Goal: Transaction & Acquisition: Purchase product/service

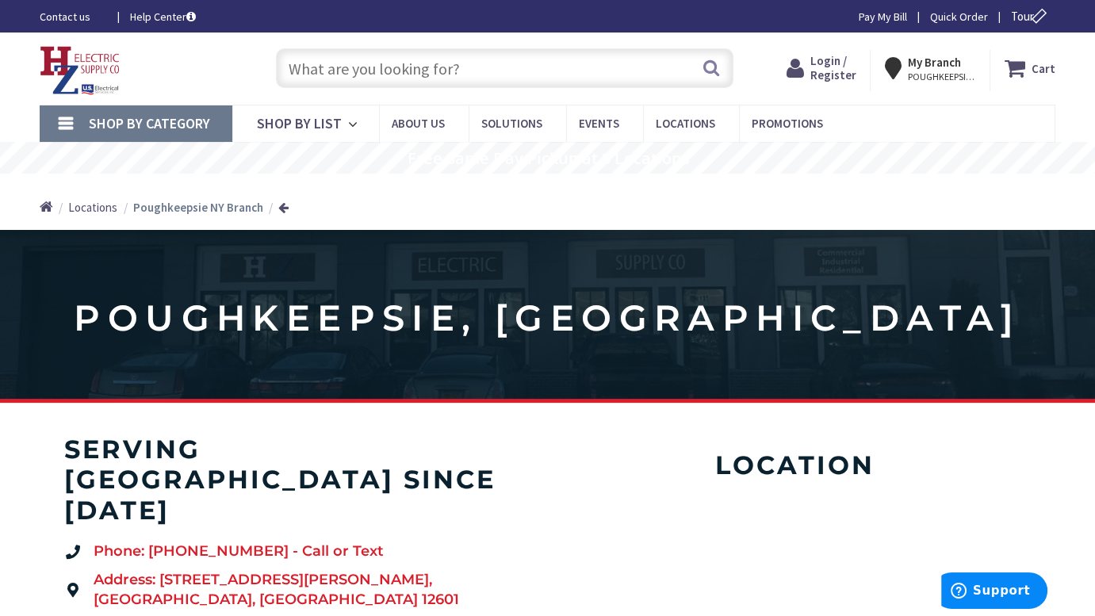
type input "[PERSON_NAME] Elbow Rd, [GEOGRAPHIC_DATA], [GEOGRAPHIC_DATA]"
click at [827, 65] on span "Login / Register" at bounding box center [834, 67] width 46 height 29
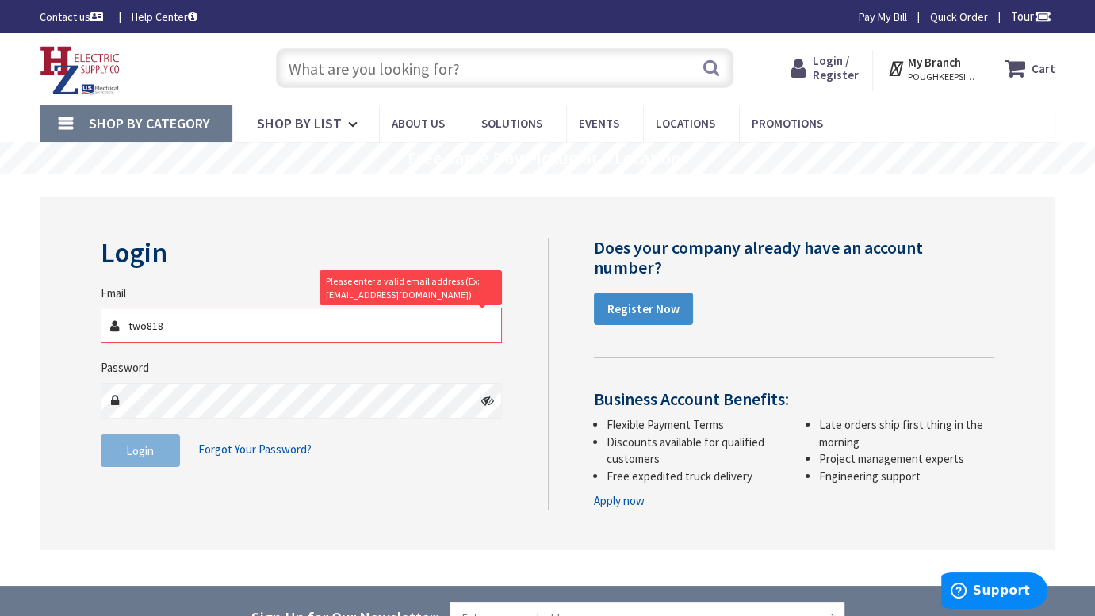
type input "[EMAIL_ADDRESS][DOMAIN_NAME]"
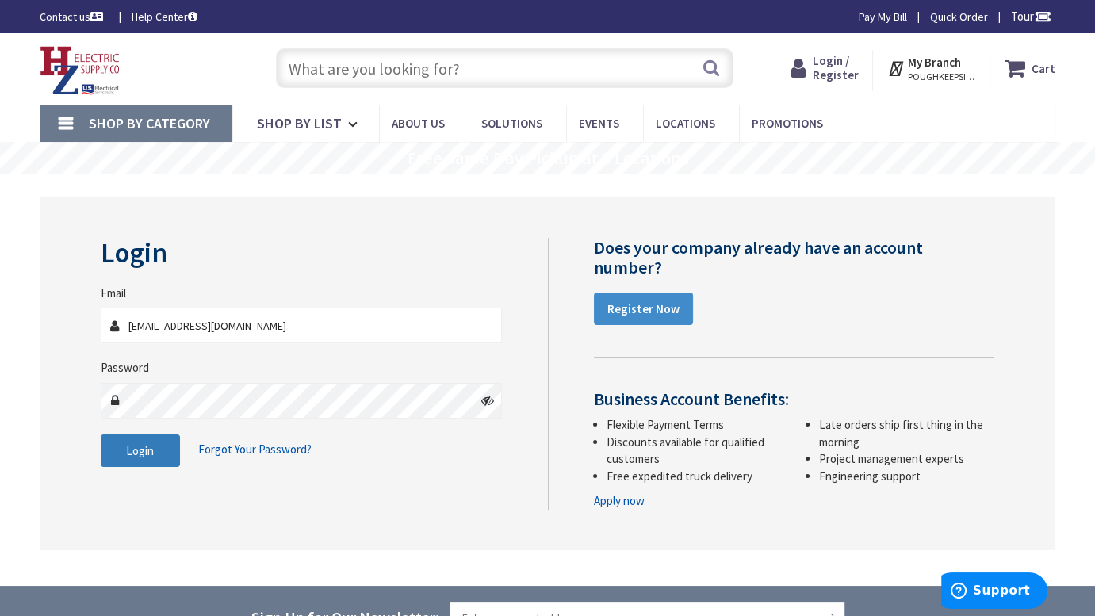
click at [143, 448] on span "Login" at bounding box center [140, 450] width 28 height 15
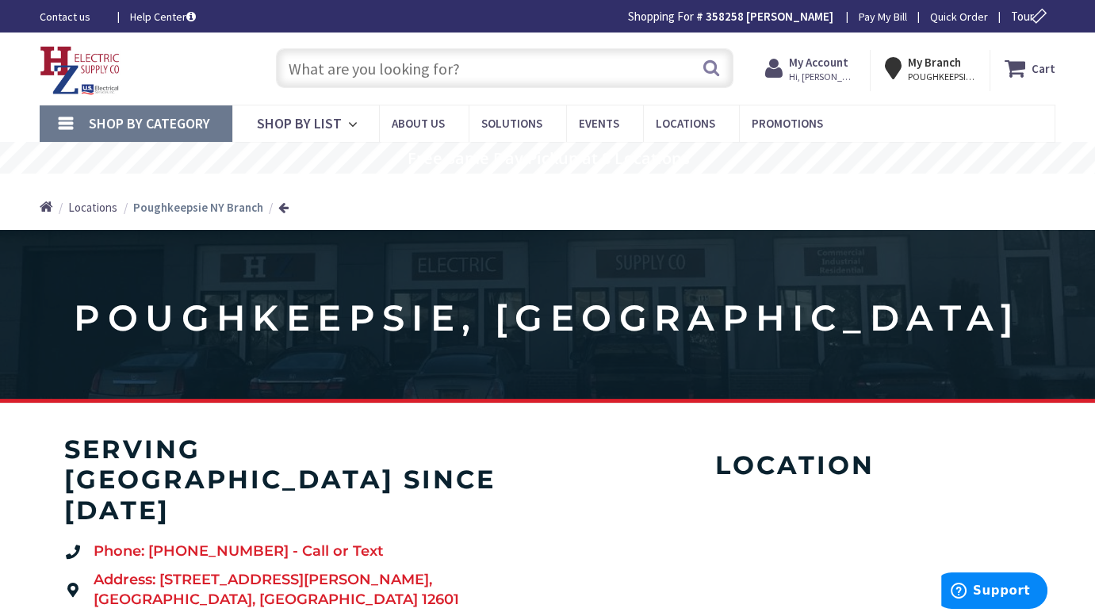
click at [484, 71] on input "text" at bounding box center [504, 68] width 457 height 40
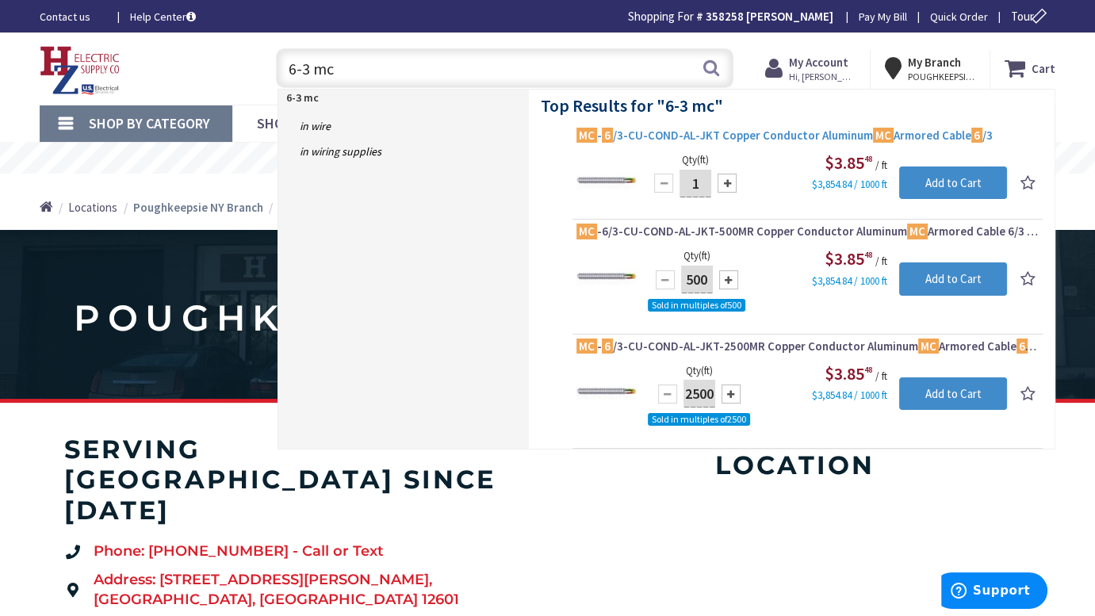
type input "6-3 mc"
click at [731, 134] on span "MC - 6 /3-CU-COND-AL-JKT Copper Conductor Aluminum MC Armored Cable 6 /3" at bounding box center [808, 136] width 462 height 16
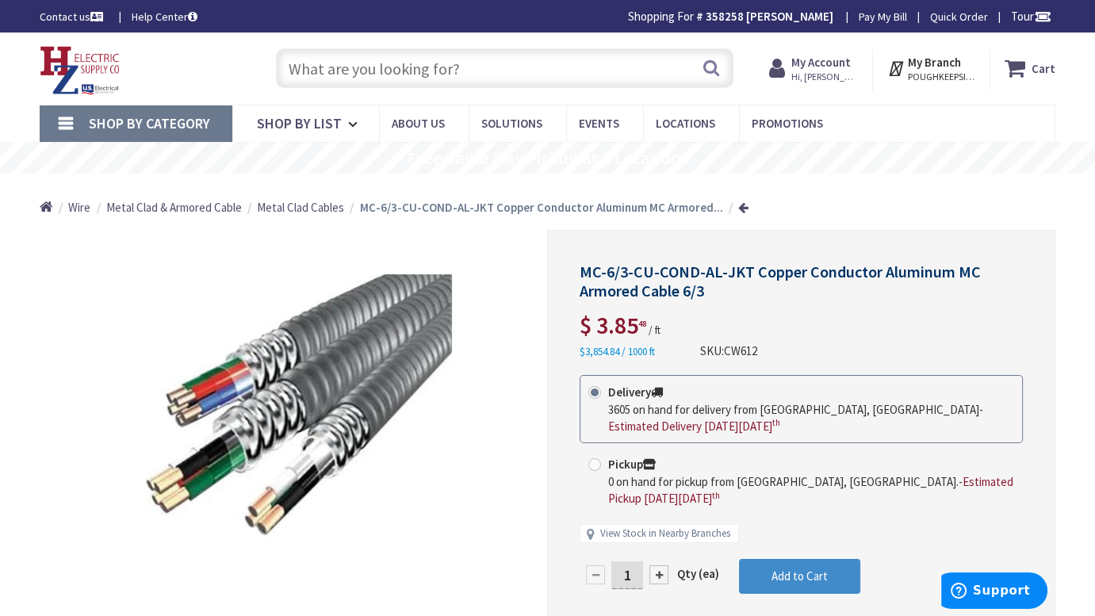
click at [493, 67] on input "text" at bounding box center [504, 68] width 457 height 40
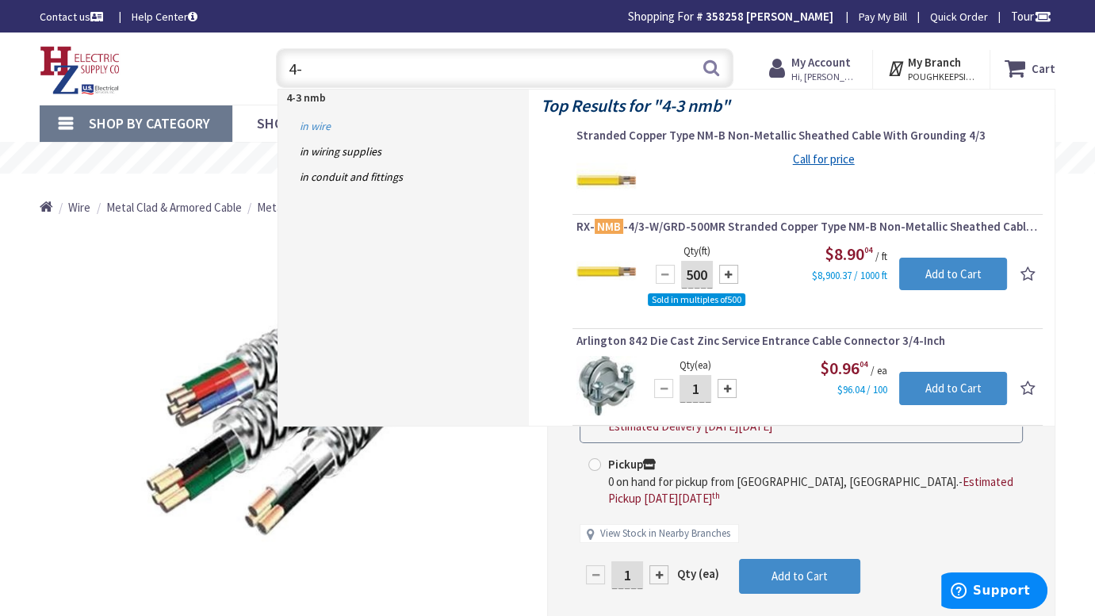
type input "4"
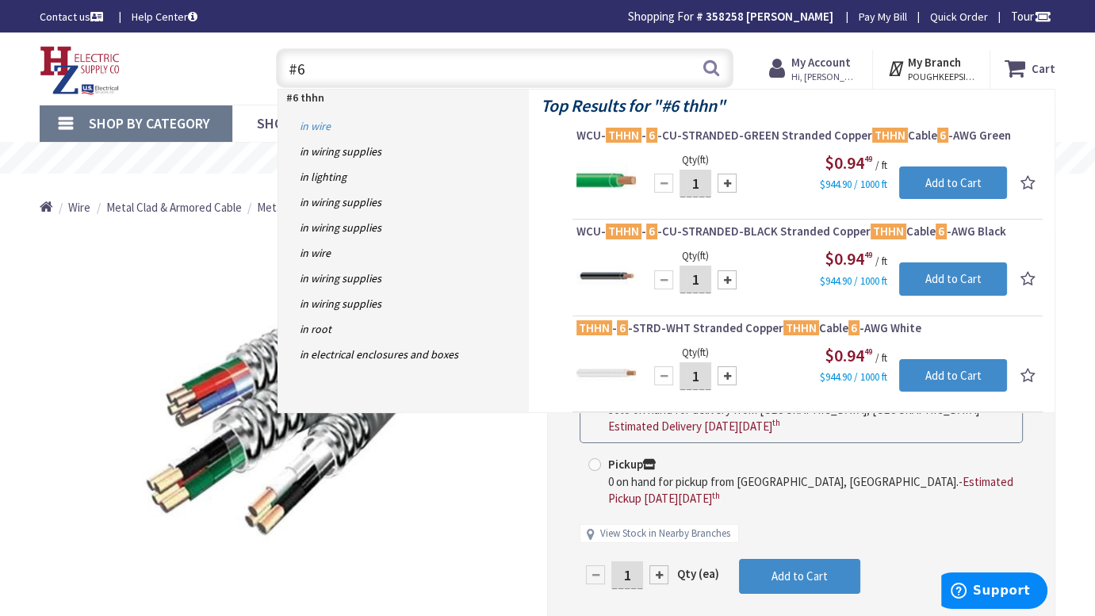
type input "#"
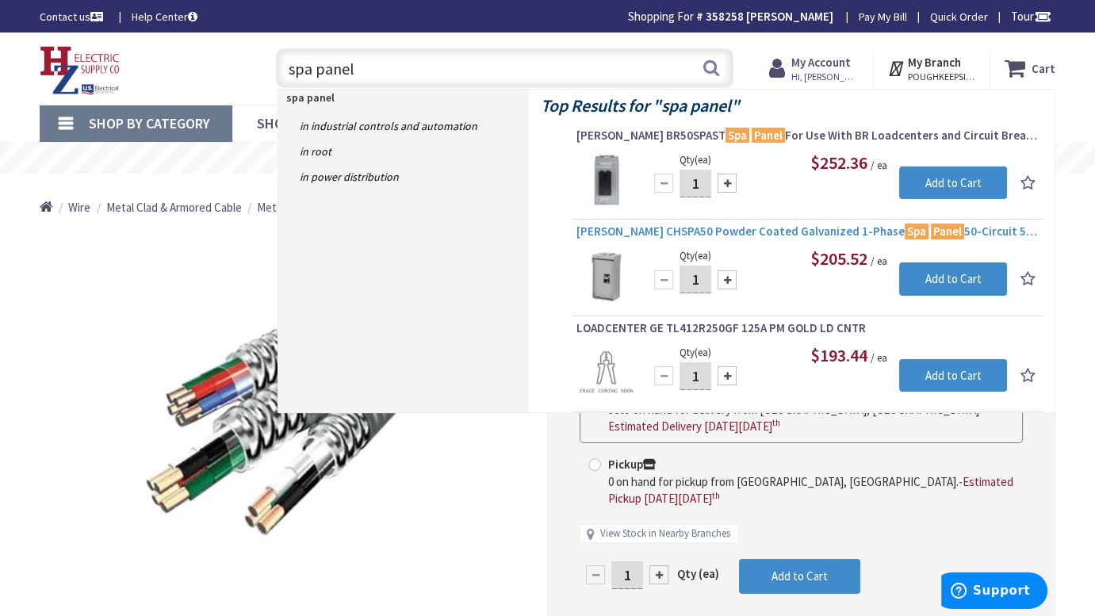
type input "spa panel"
click at [685, 228] on span "Eaton CHSPA50 Powder Coated Galvanized 1-Phase Spa Panel 50-Circuit 50-Amp 120 …" at bounding box center [808, 232] width 462 height 16
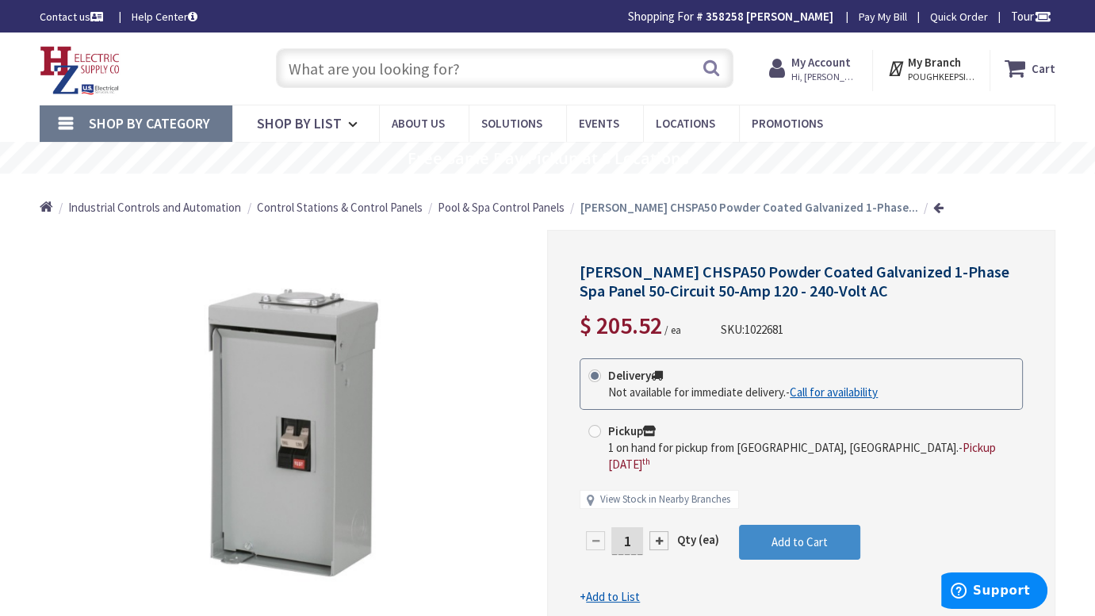
click at [479, 71] on input "text" at bounding box center [504, 68] width 457 height 40
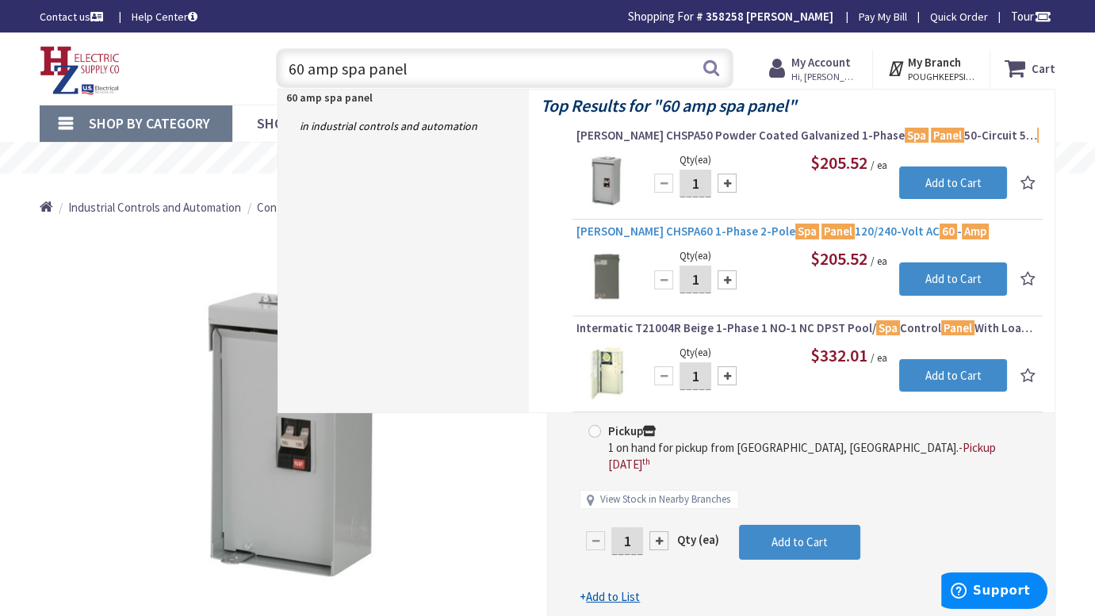
type input "60 amp spa panel"
click at [637, 236] on span "Eaton CHSPA60 1-Phase 2-Pole Spa Panel 120/240-Volt AC 60 - Amp" at bounding box center [808, 232] width 462 height 16
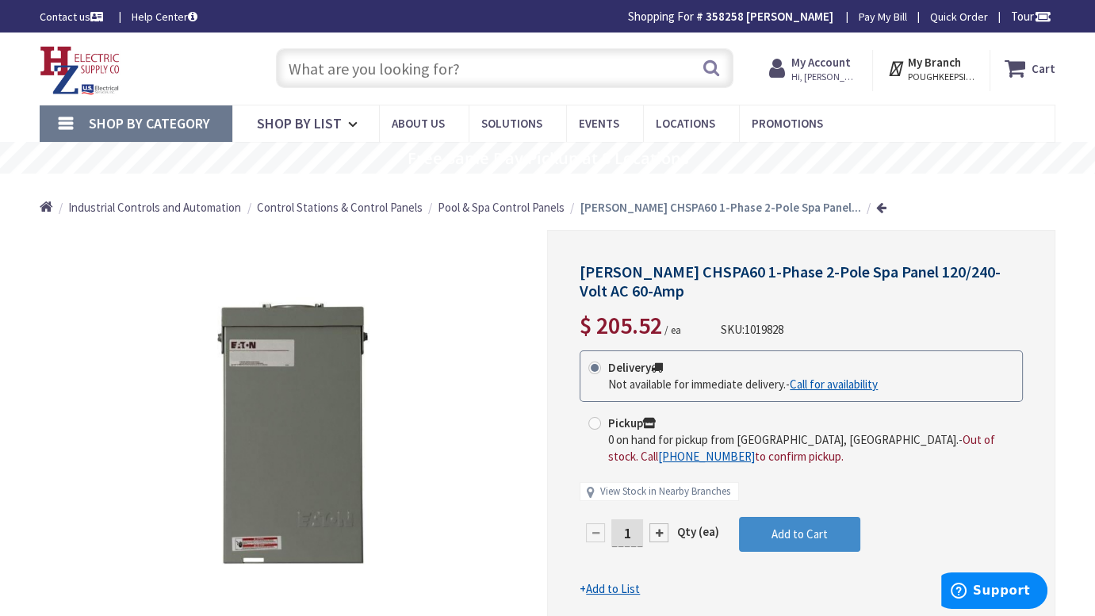
click at [504, 71] on input "text" at bounding box center [504, 68] width 457 height 40
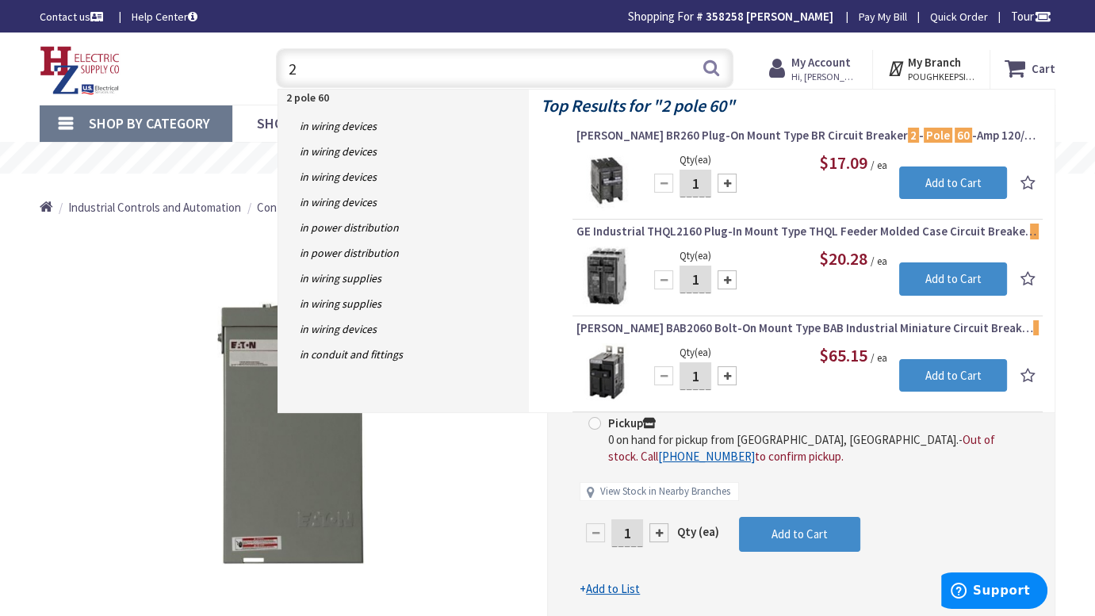
type input "2"
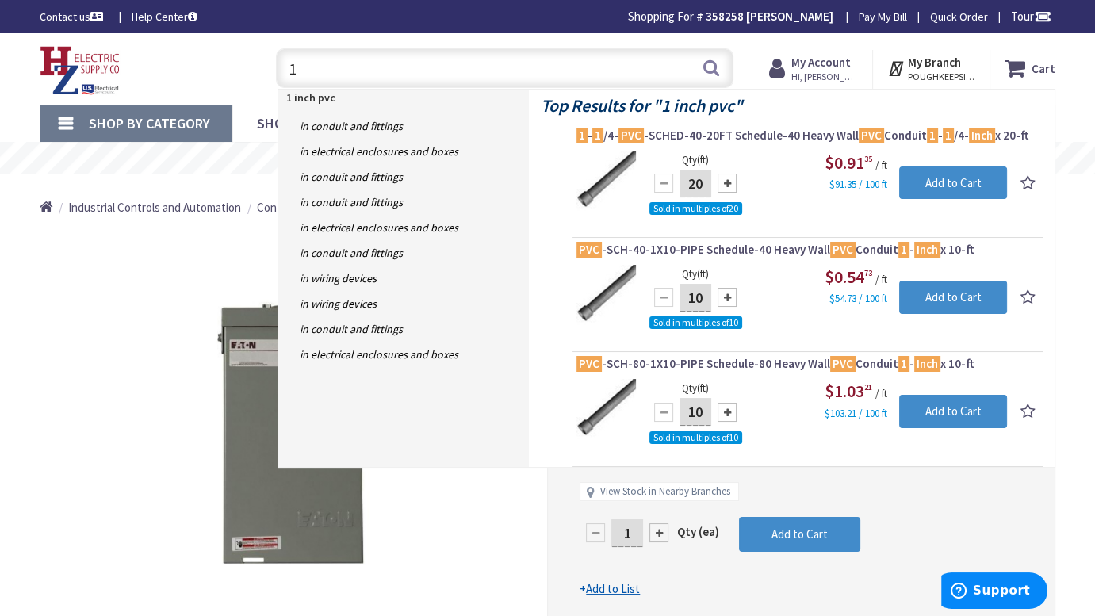
type input "1"
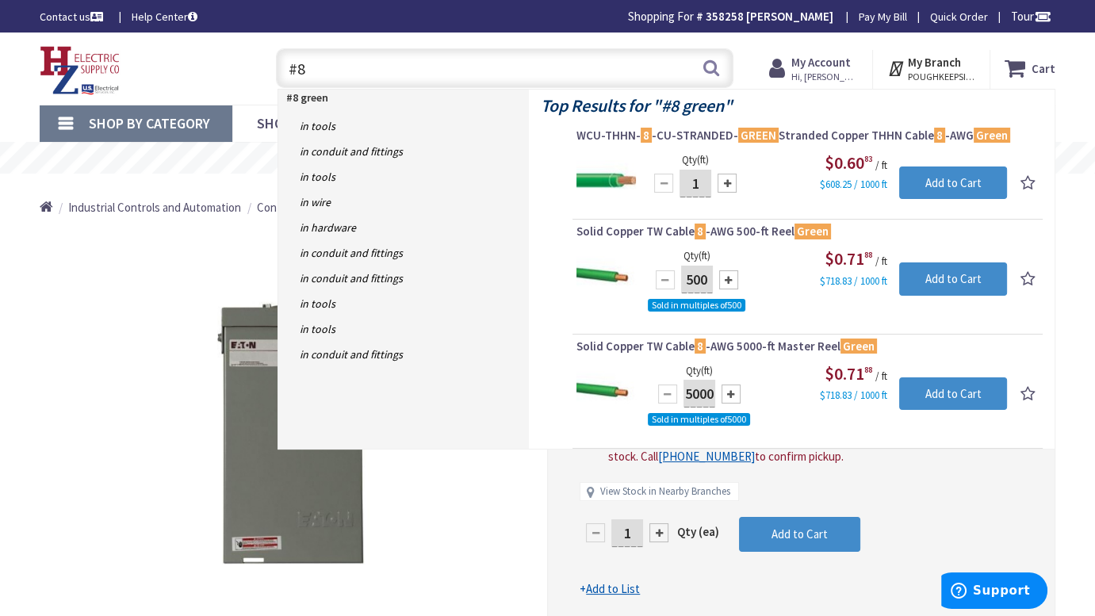
type input "#"
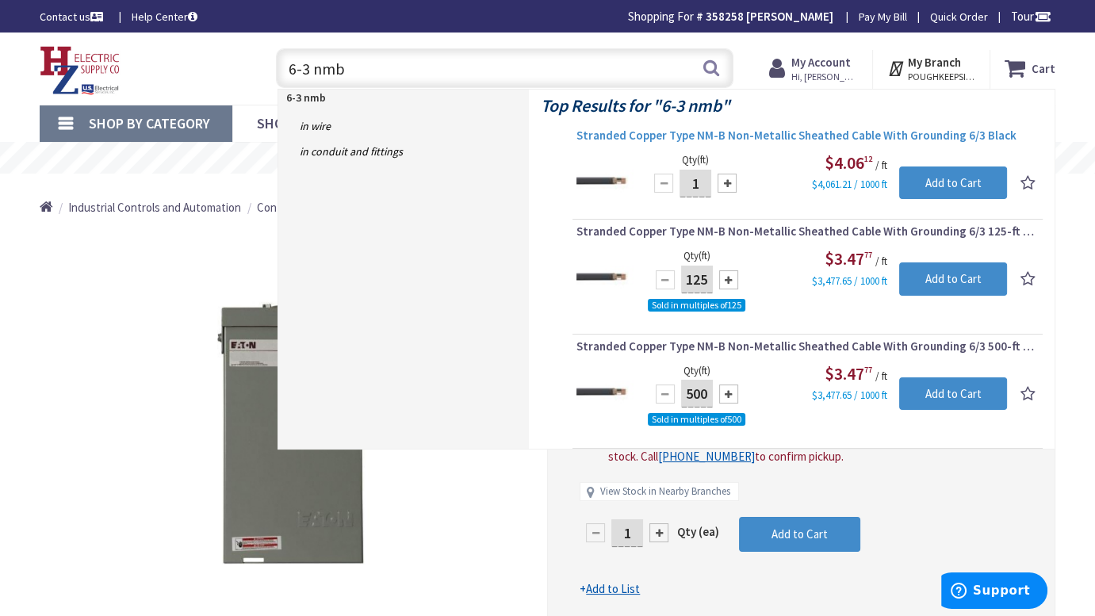
type input "6-3 nmb"
click at [857, 132] on span "Stranded Copper Type NM-B Non-Metallic Sheathed Cable With Grounding 6/3 Black" at bounding box center [808, 136] width 462 height 16
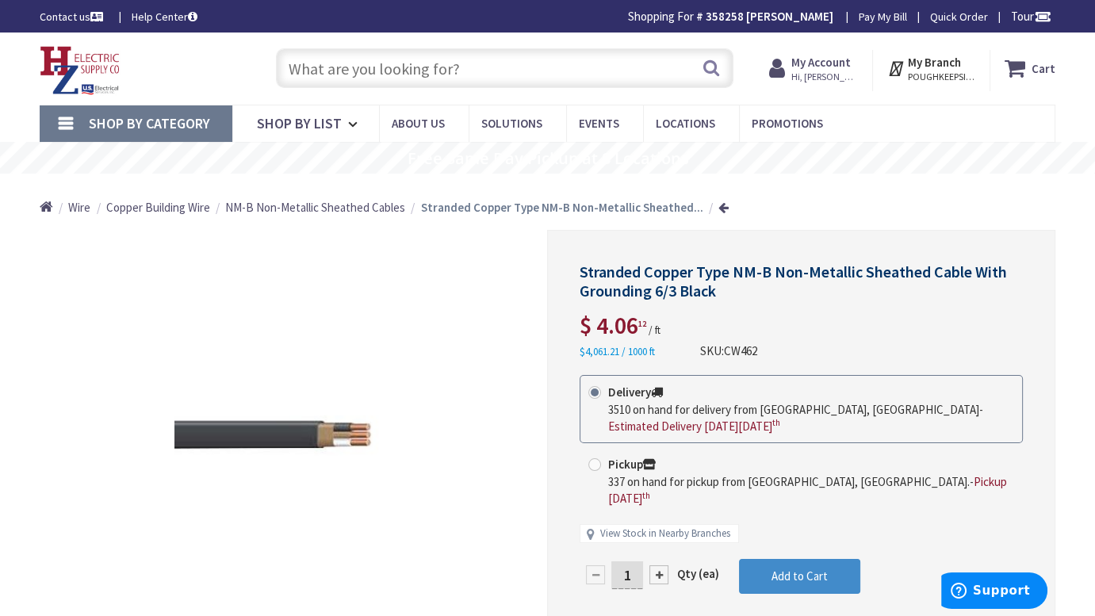
click at [500, 71] on input "text" at bounding box center [504, 68] width 457 height 40
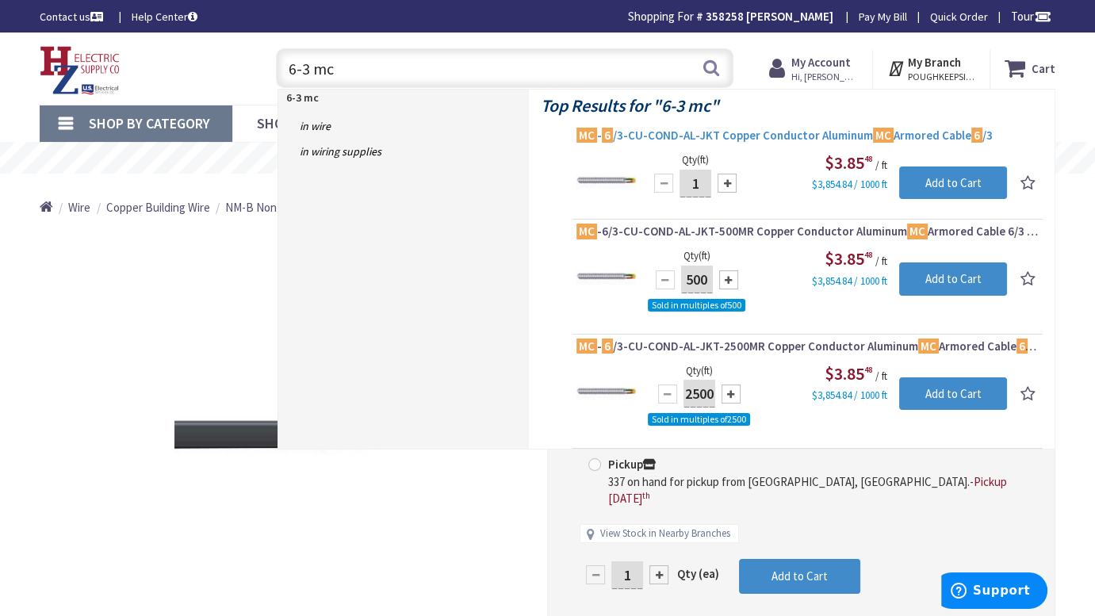
type input "6-3 mc"
click at [730, 132] on span "MC - 6 /3-CU-COND-AL-JKT Copper Conductor Aluminum MC Armored Cable 6 /3" at bounding box center [808, 136] width 462 height 16
